Goal: Check status: Check status

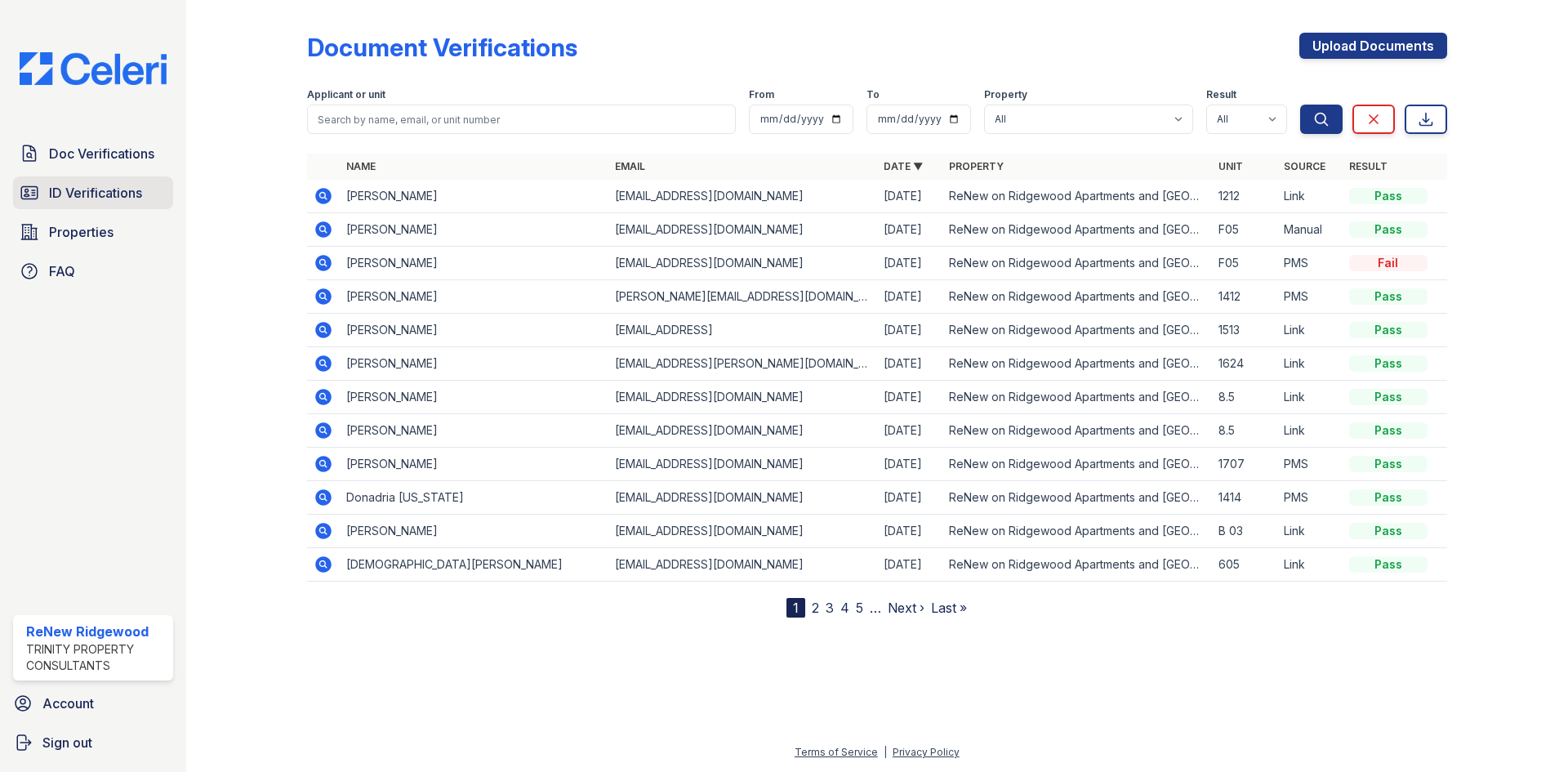
click at [93, 193] on span "ID Verifications" at bounding box center [95, 193] width 93 height 20
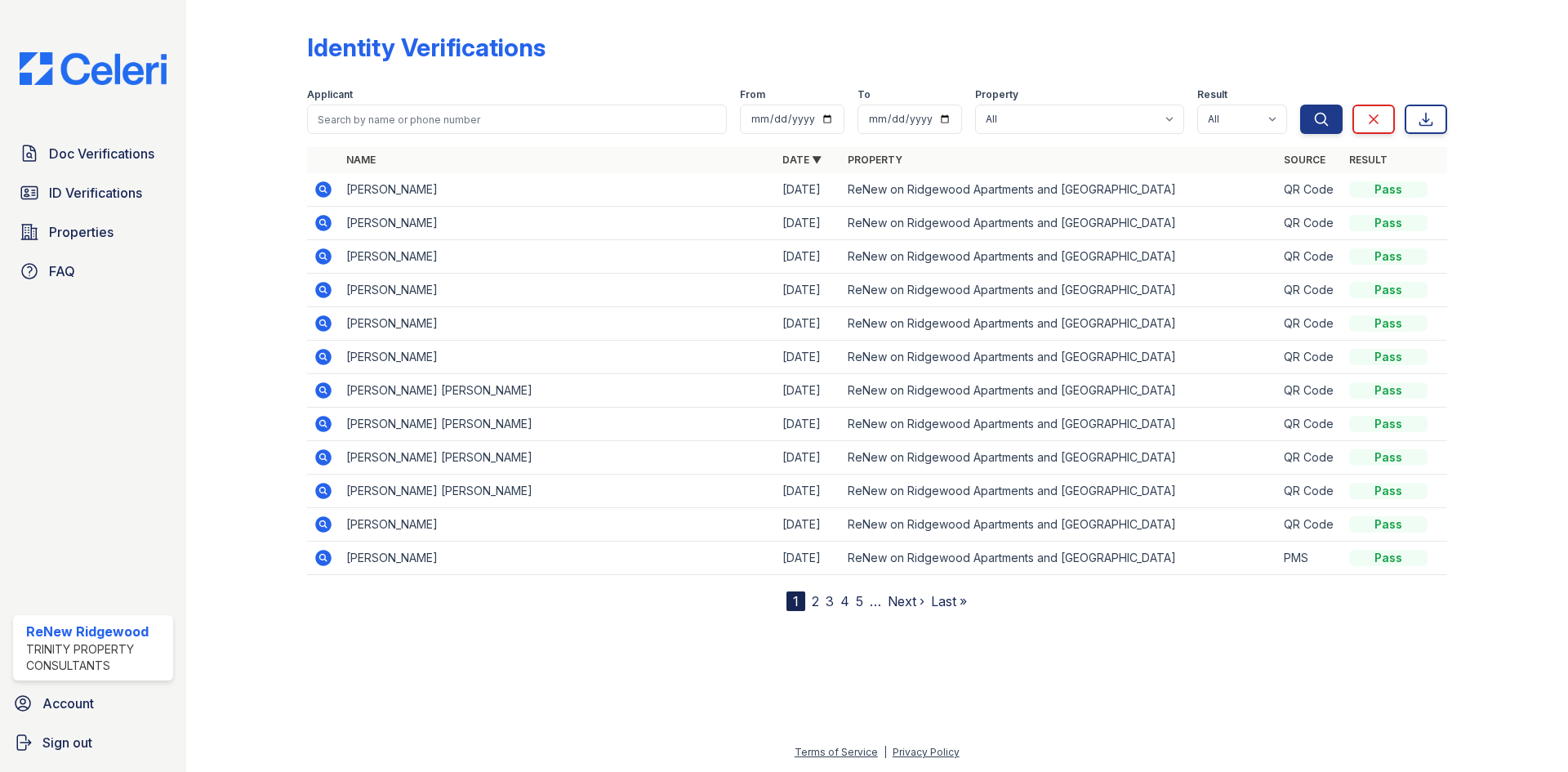
click at [328, 195] on icon at bounding box center [323, 190] width 16 height 16
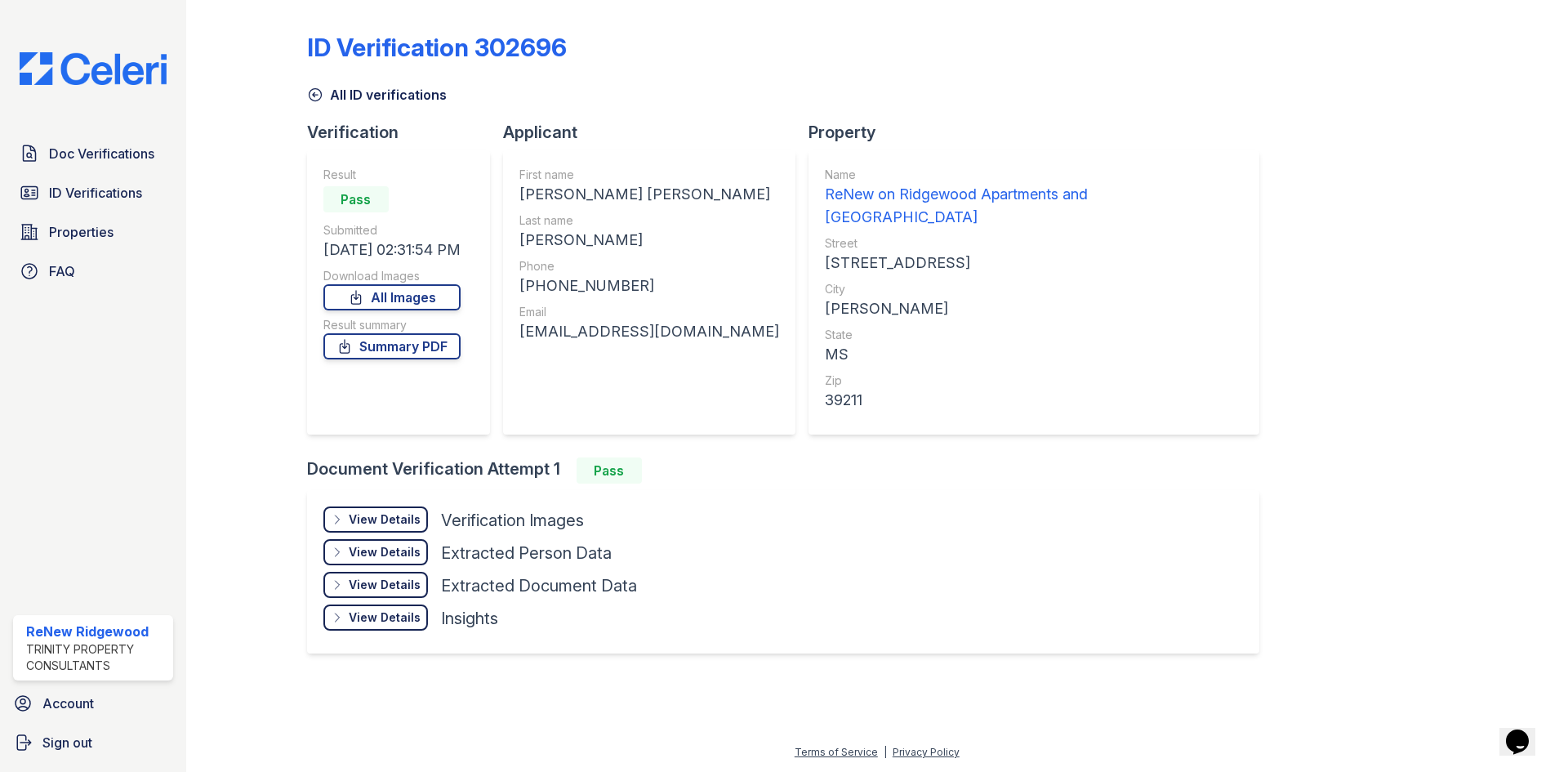
click at [397, 512] on div "View Details" at bounding box center [385, 520] width 72 height 16
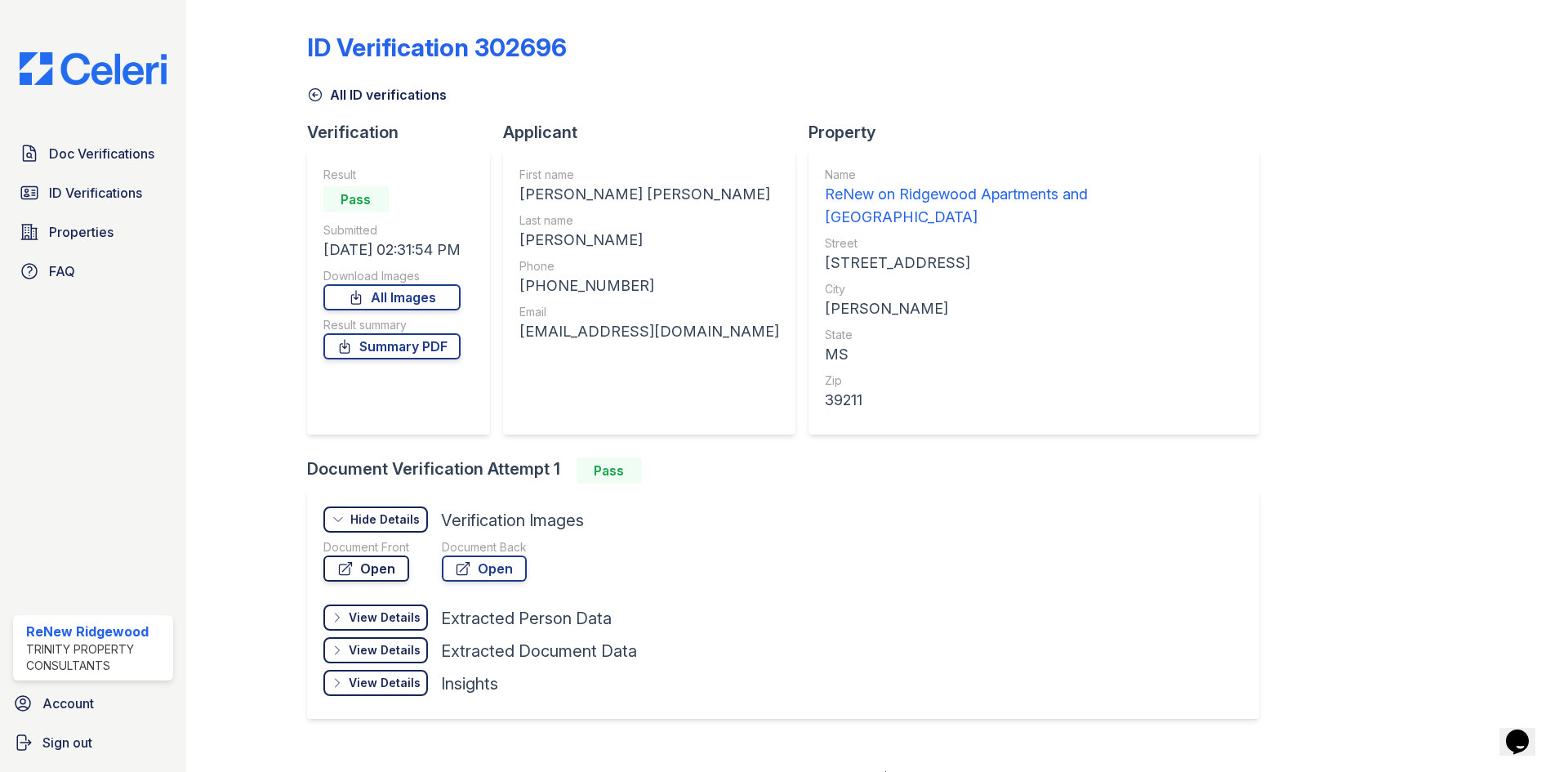
click at [355, 556] on link "Open" at bounding box center [366, 569] width 86 height 26
click at [118, 156] on span "Doc Verifications" at bounding box center [102, 154] width 106 height 20
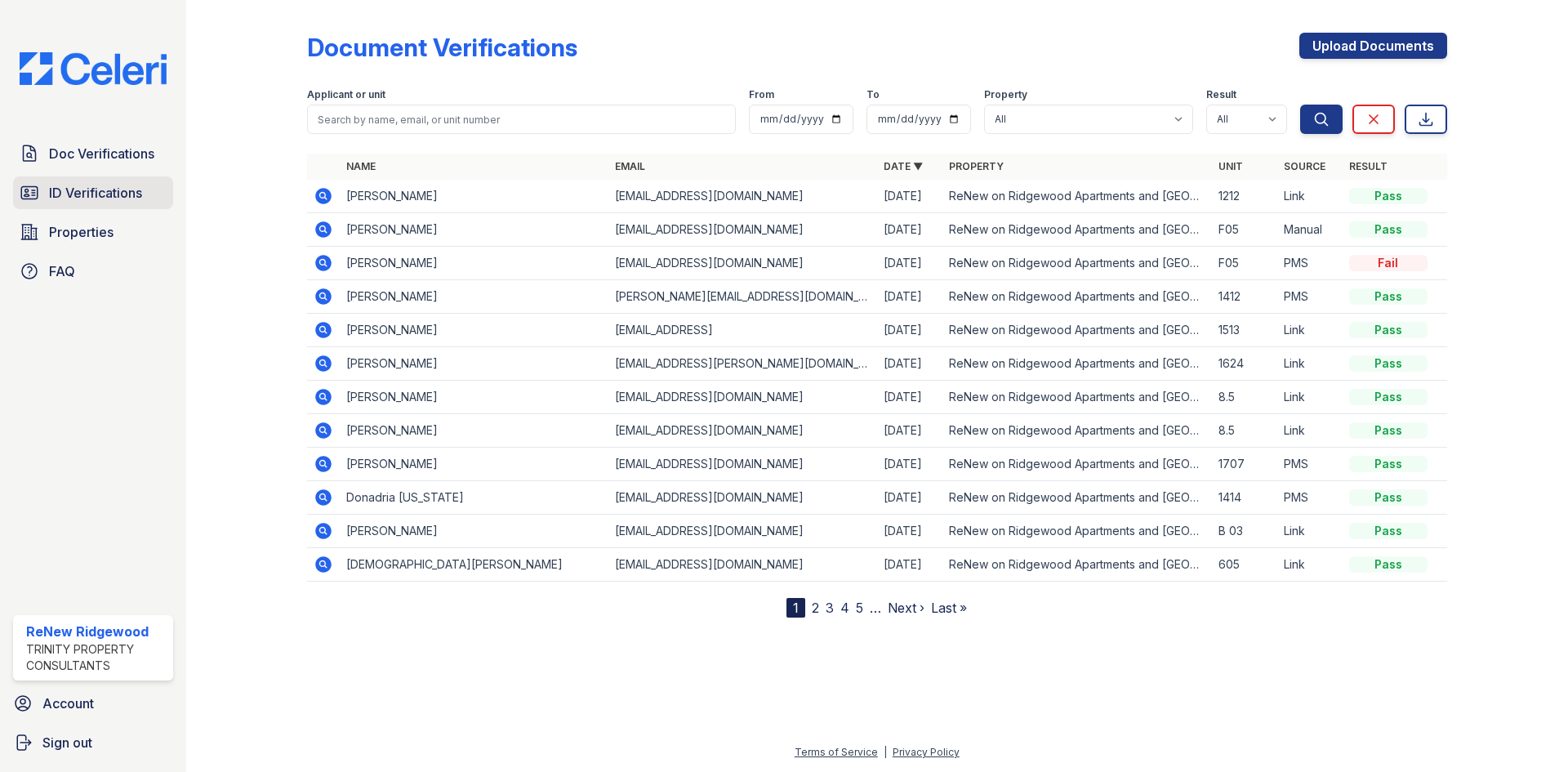
click at [108, 184] on span "ID Verifications" at bounding box center [95, 193] width 93 height 20
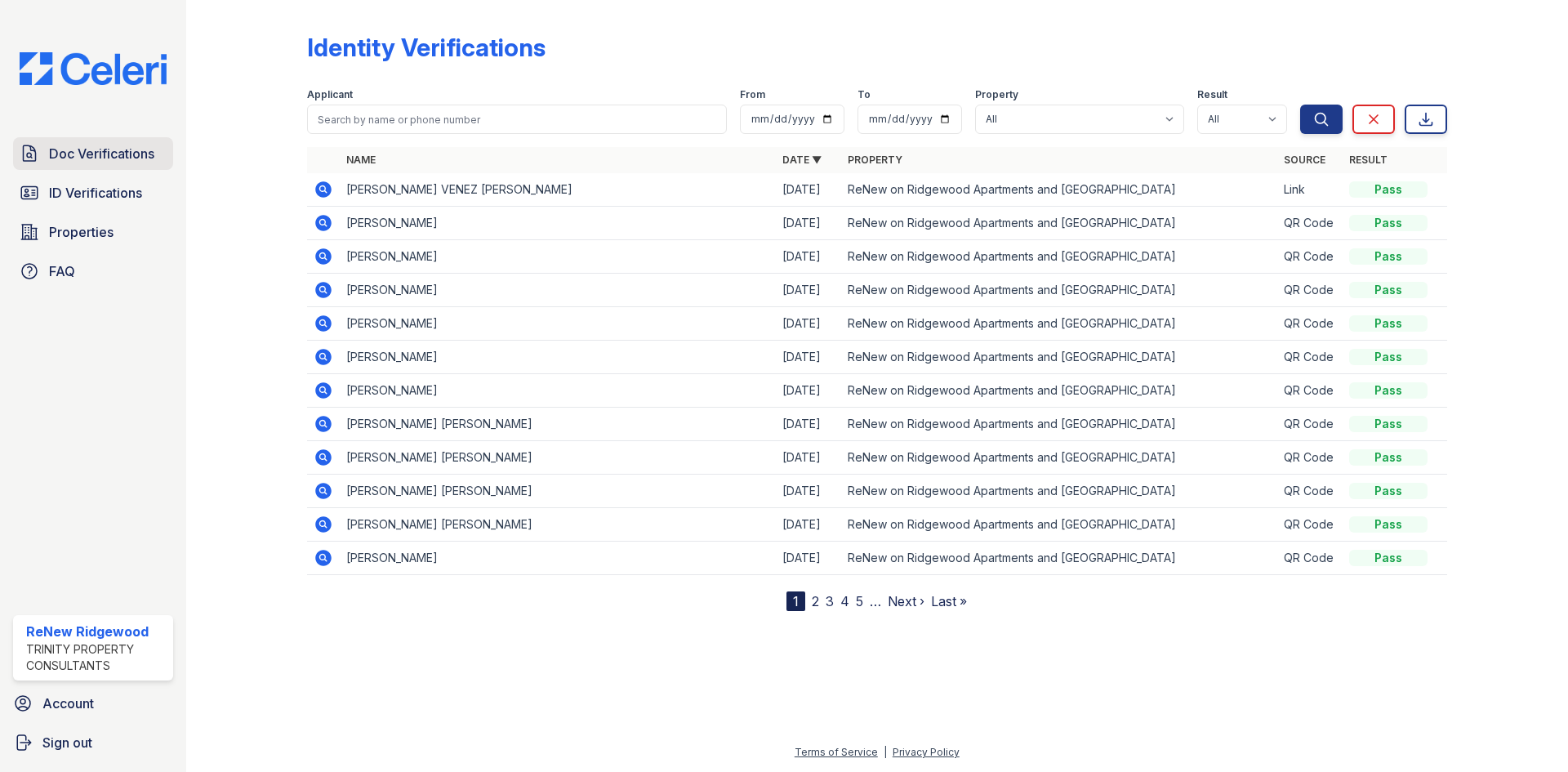
click at [109, 152] on span "Doc Verifications" at bounding box center [102, 154] width 106 height 20
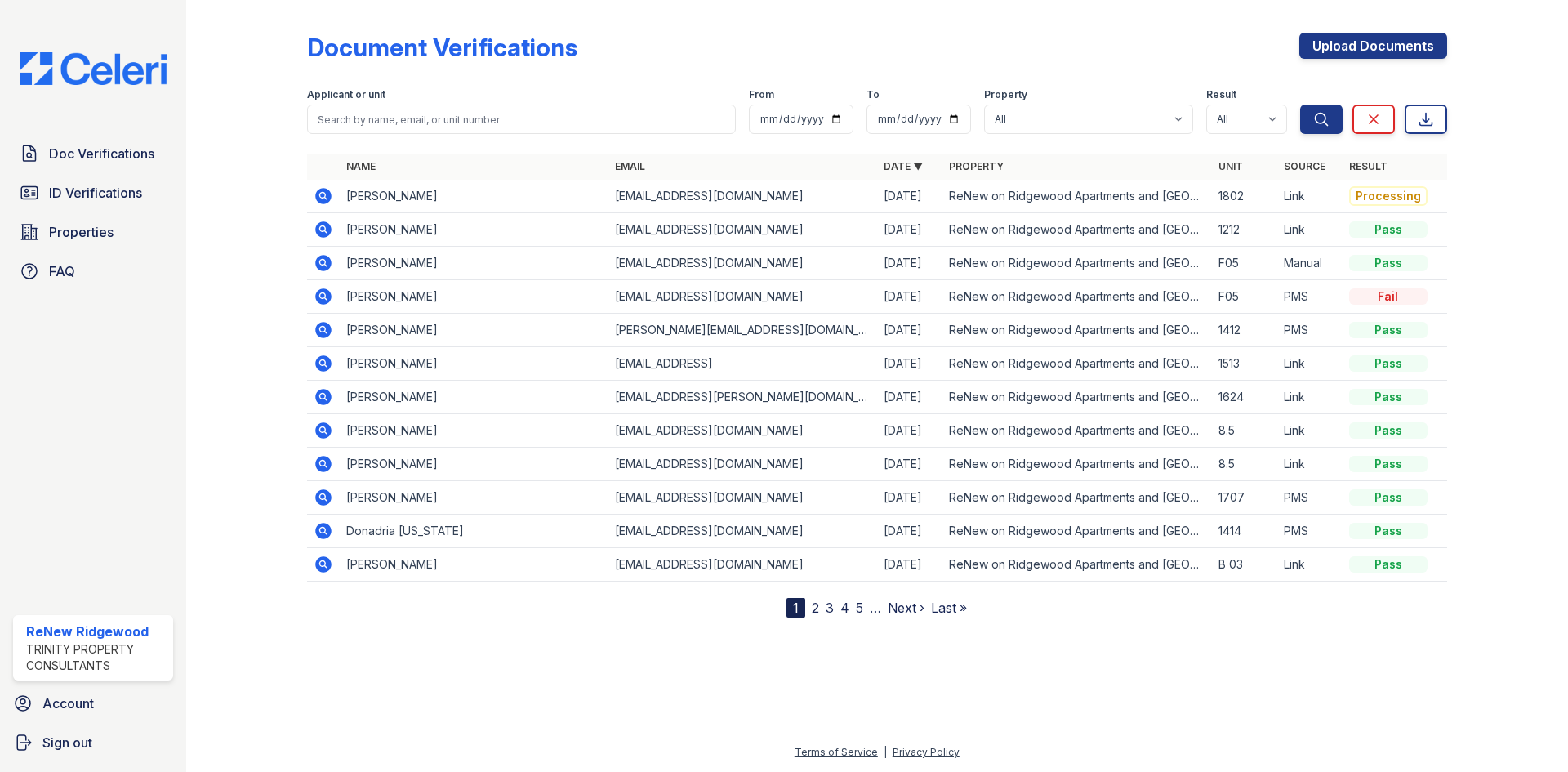
click at [331, 196] on icon at bounding box center [323, 195] width 16 height 16
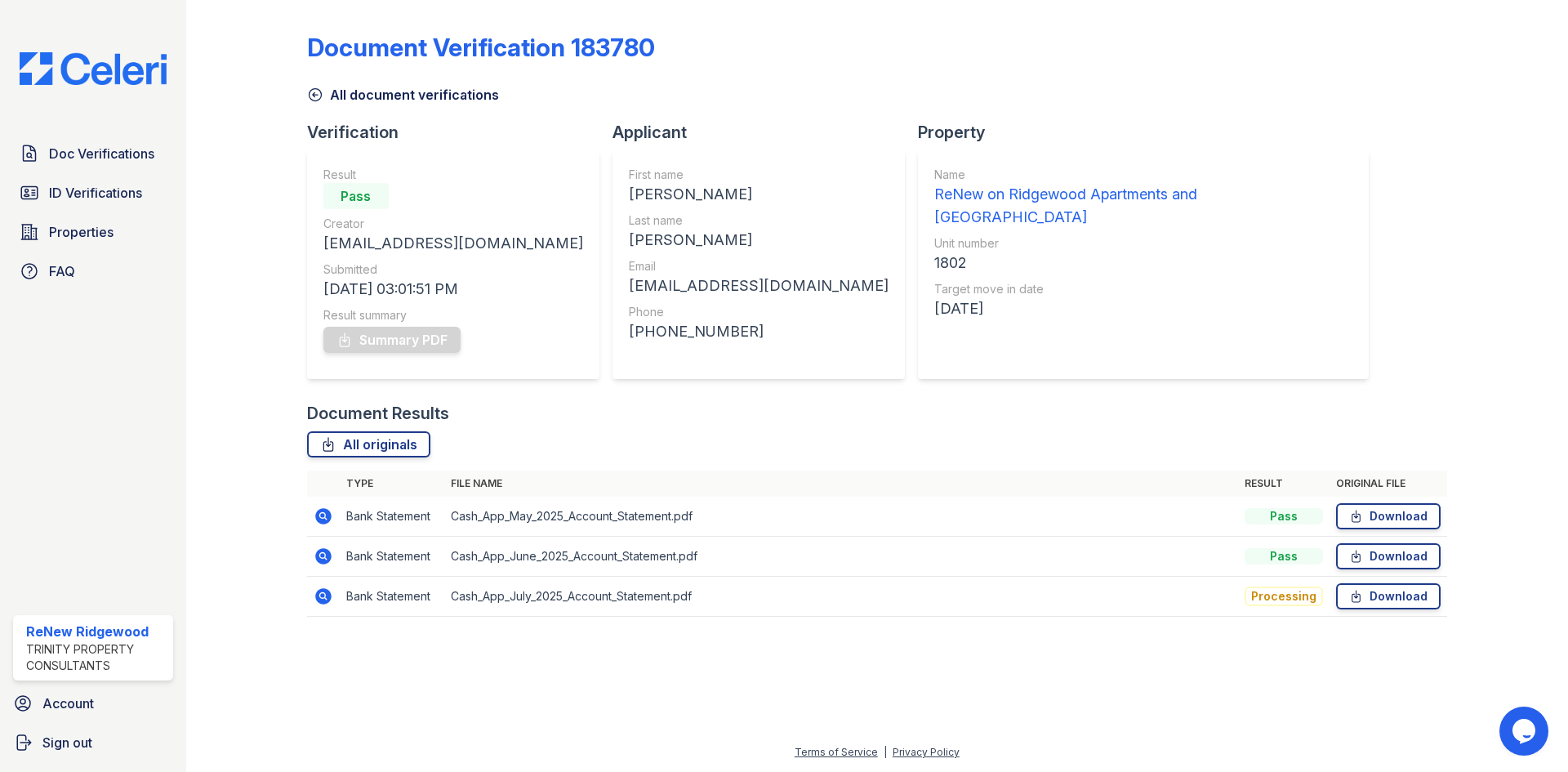
click at [317, 514] on icon at bounding box center [323, 517] width 16 height 16
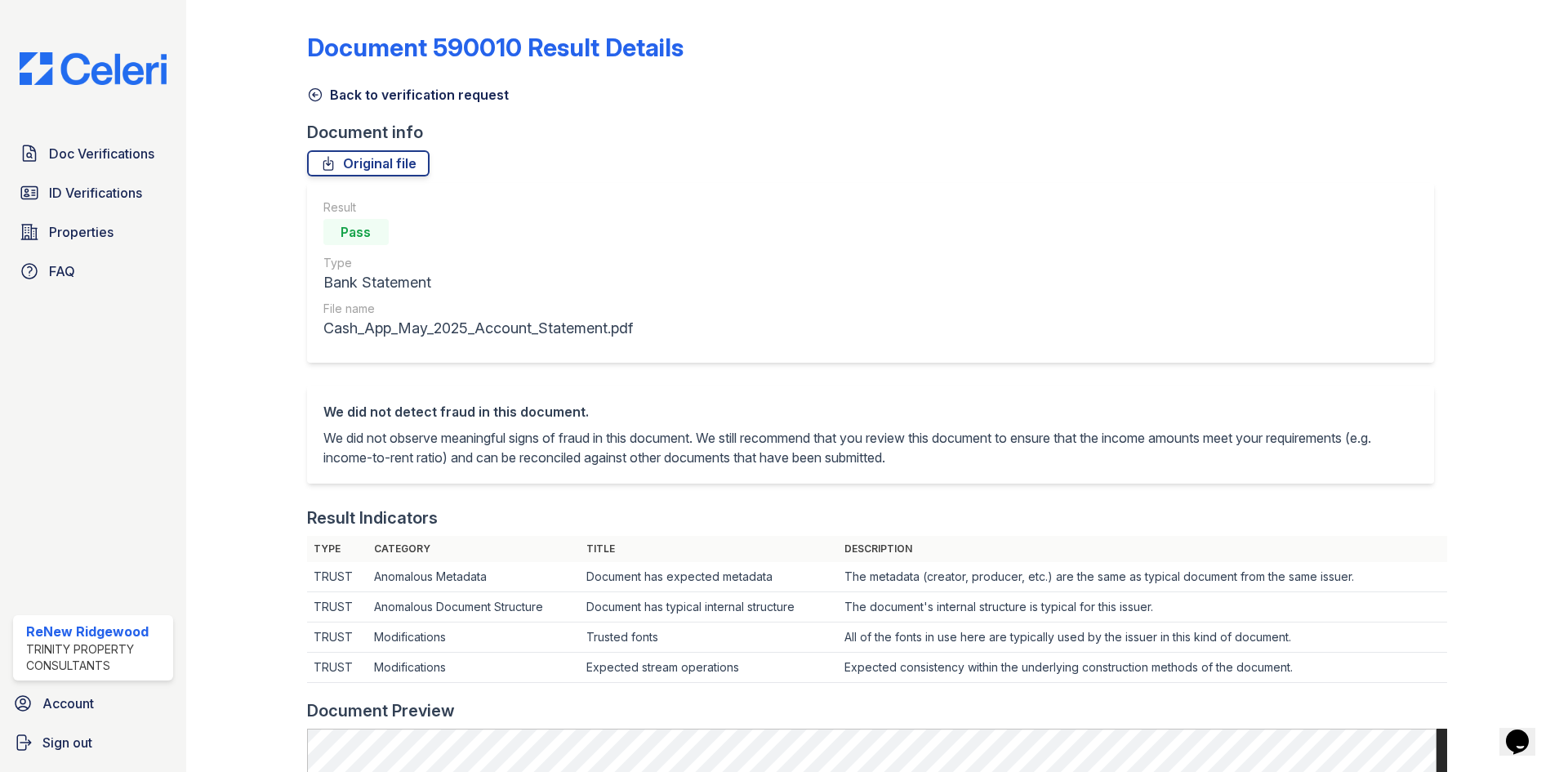
click at [310, 91] on icon at bounding box center [315, 95] width 16 height 16
